Goal: Find specific page/section: Find specific page/section

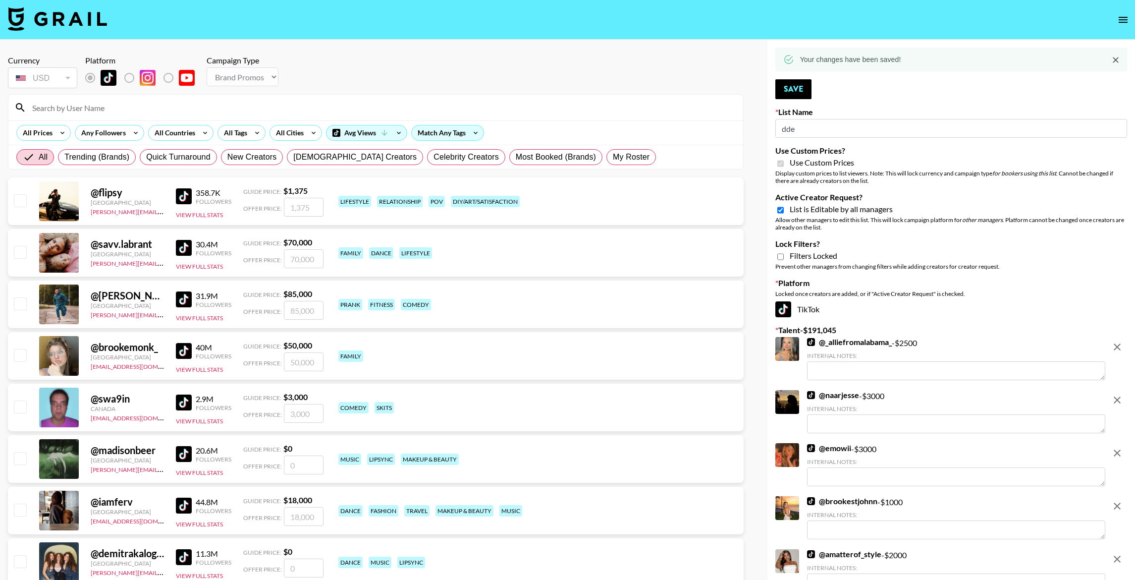
select select "Brand"
click at [1120, 27] on button "open drawer" at bounding box center [1123, 20] width 20 height 20
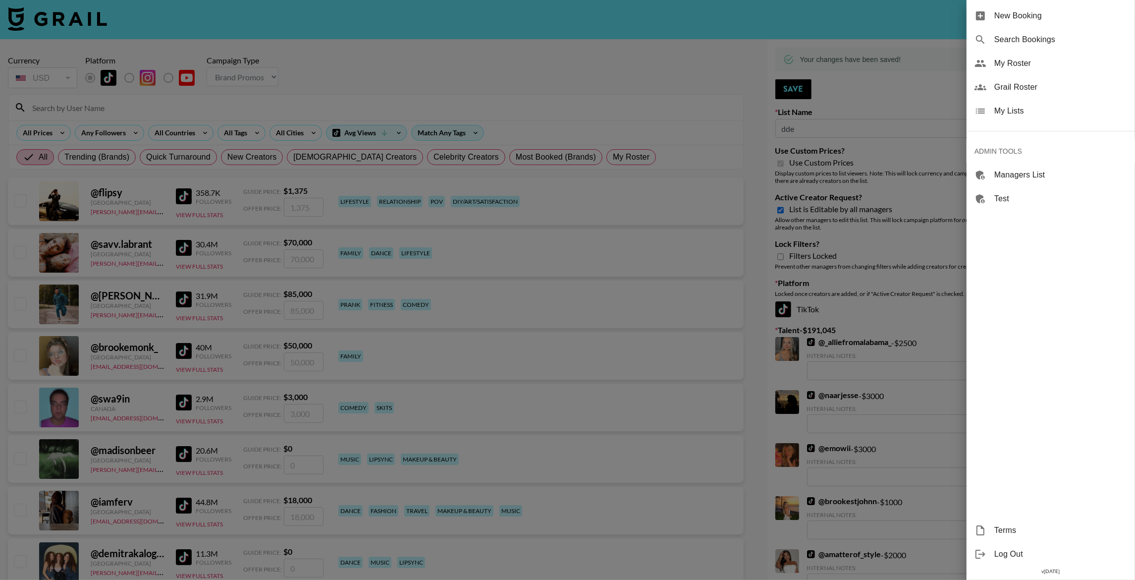
click at [906, 32] on div at bounding box center [567, 290] width 1135 height 580
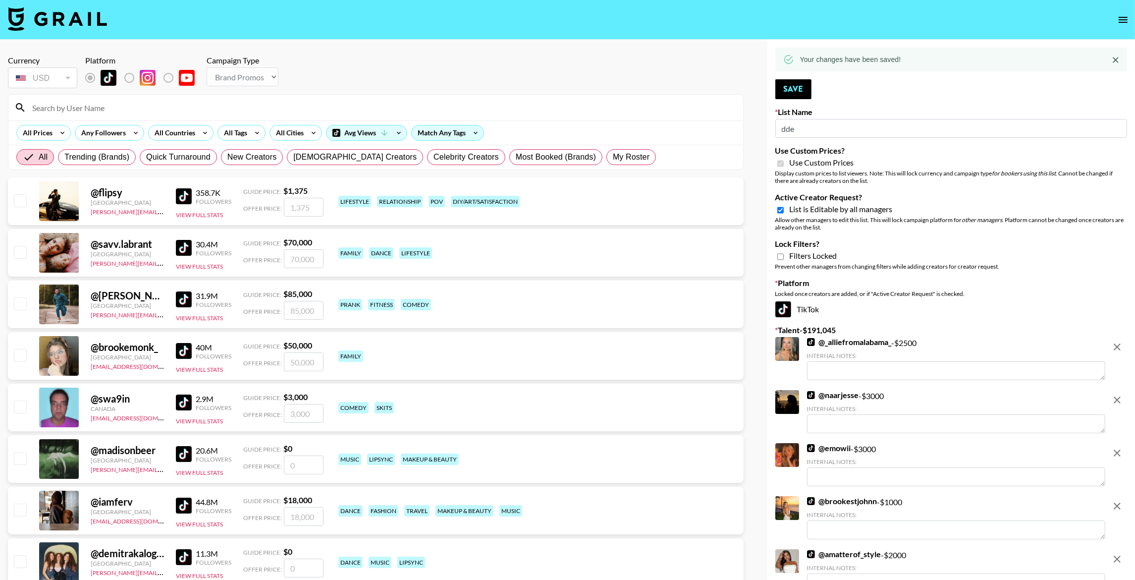
click at [1126, 17] on icon "open drawer" at bounding box center [1123, 20] width 9 height 6
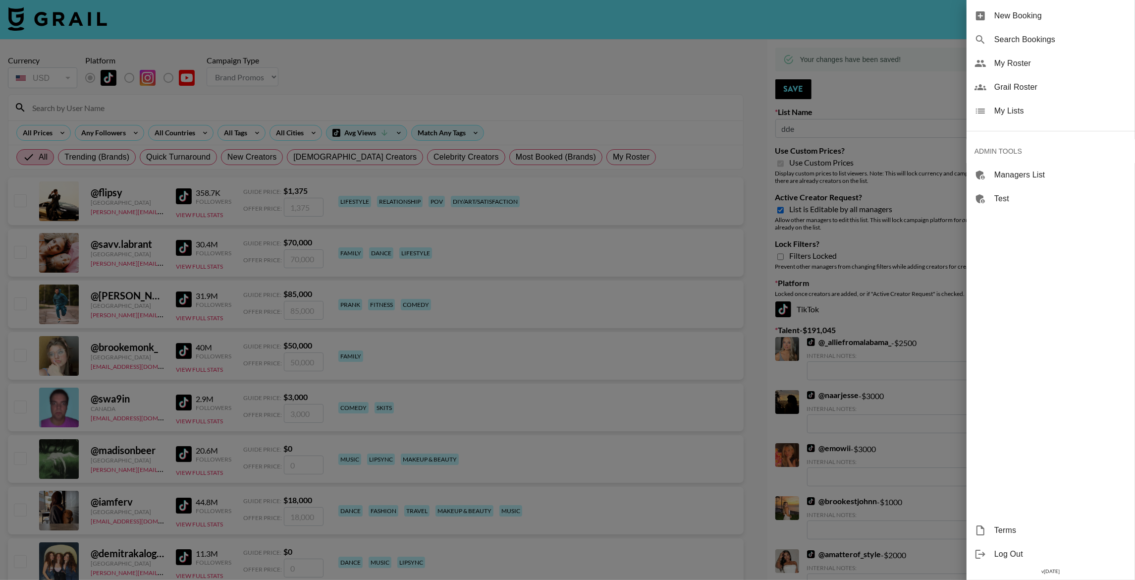
click at [1031, 109] on span "My Lists" at bounding box center [1060, 111] width 133 height 12
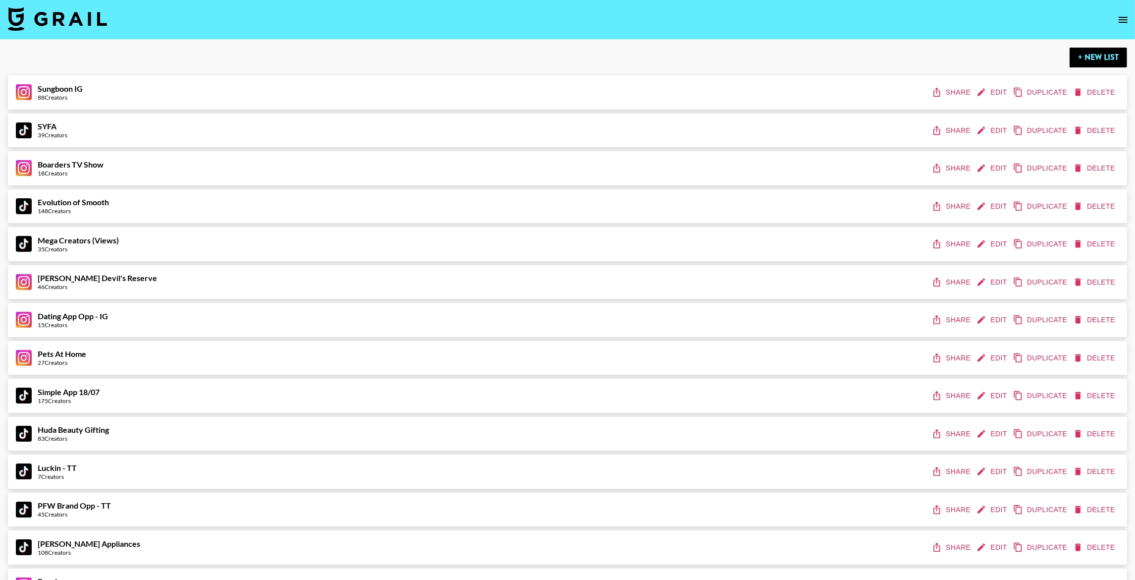
click at [1122, 19] on icon "open drawer" at bounding box center [1123, 20] width 9 height 6
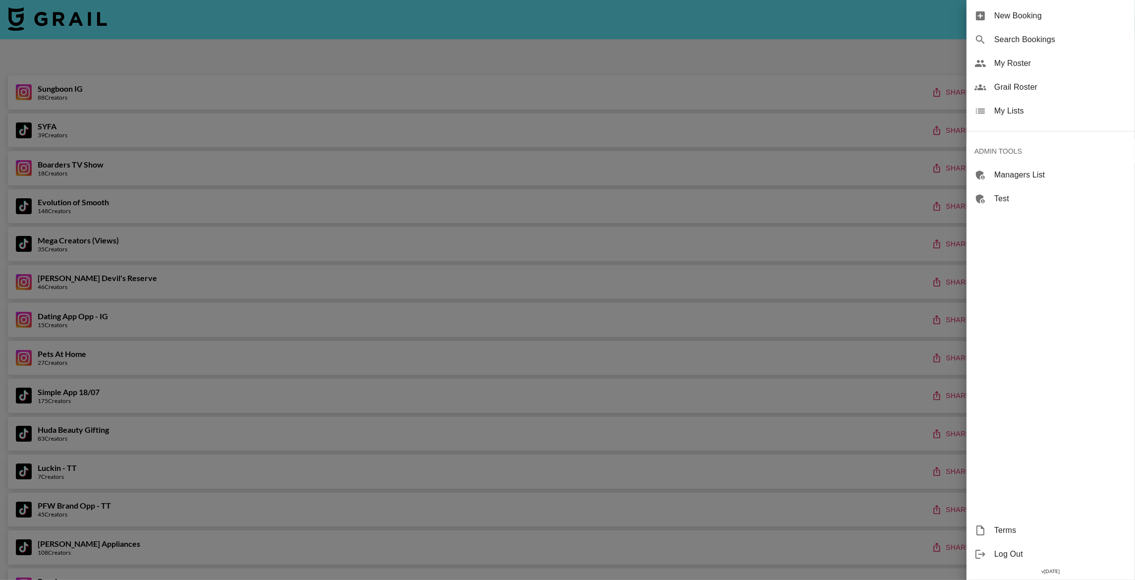
click at [1016, 87] on span "Grail Roster" at bounding box center [1060, 87] width 133 height 12
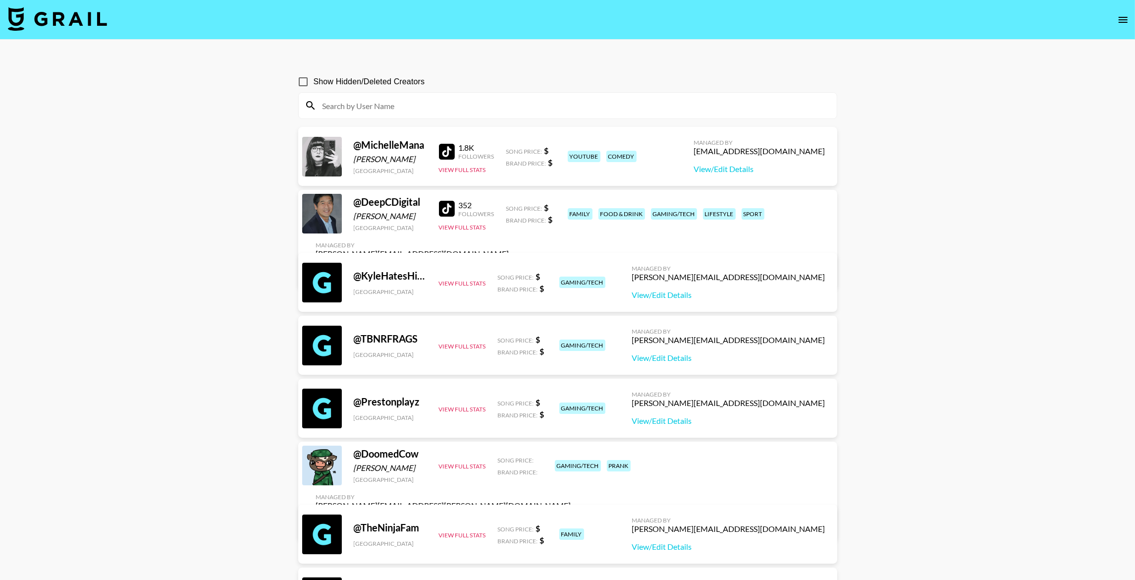
click at [400, 107] on input at bounding box center [574, 106] width 514 height 16
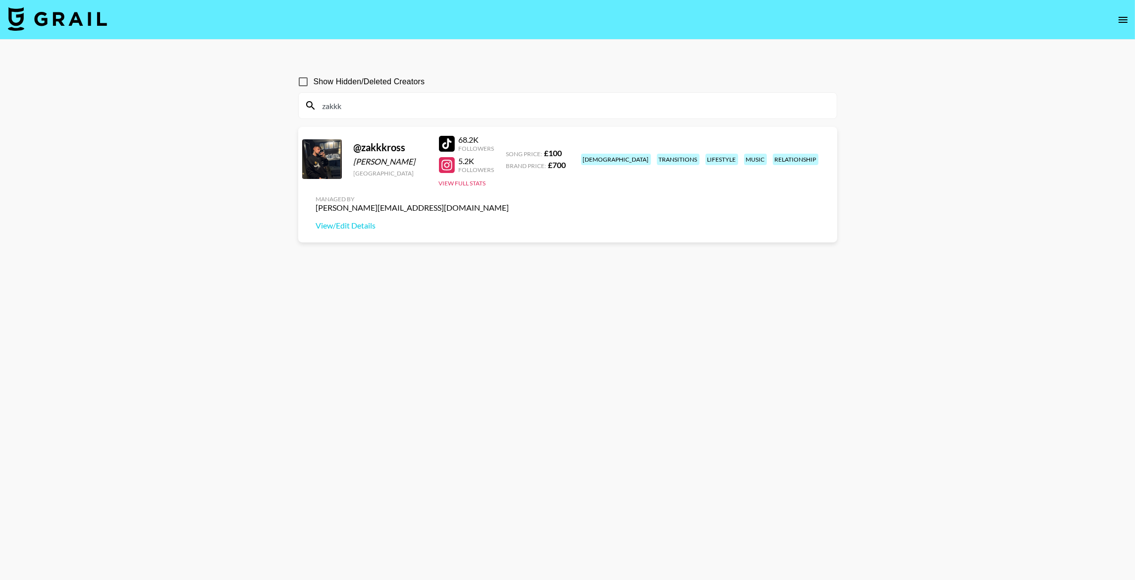
type input "zakkk"
click at [509, 203] on div "[PERSON_NAME][EMAIL_ADDRESS][DOMAIN_NAME]" at bounding box center [412, 208] width 193 height 10
